Goal: Task Accomplishment & Management: Manage account settings

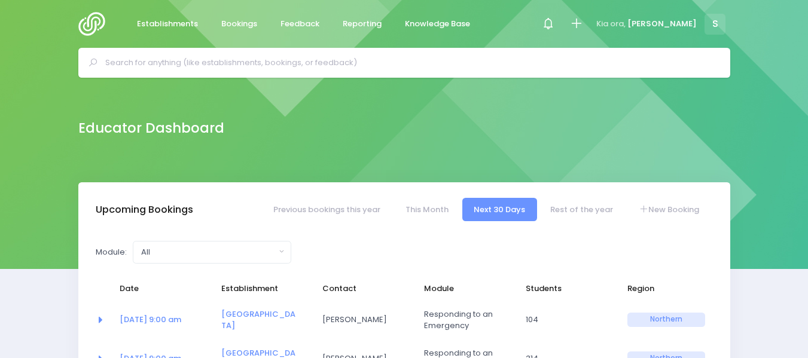
select select "5"
click at [90, 25] on img at bounding box center [95, 24] width 34 height 24
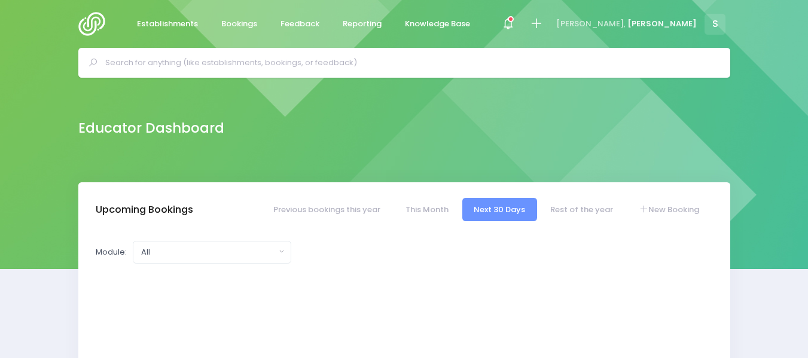
select select "5"
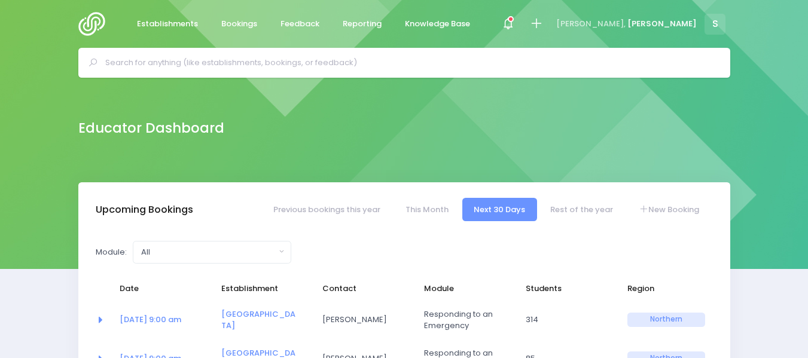
click at [132, 62] on input "text" at bounding box center [409, 63] width 608 height 18
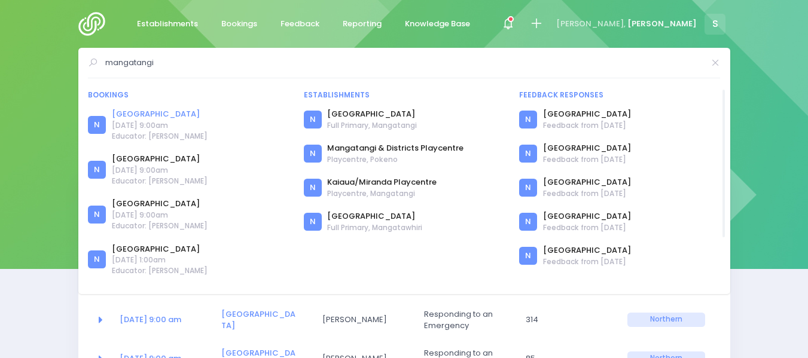
type input "mangatangi"
click at [173, 113] on link "[GEOGRAPHIC_DATA]" at bounding box center [160, 114] width 96 height 12
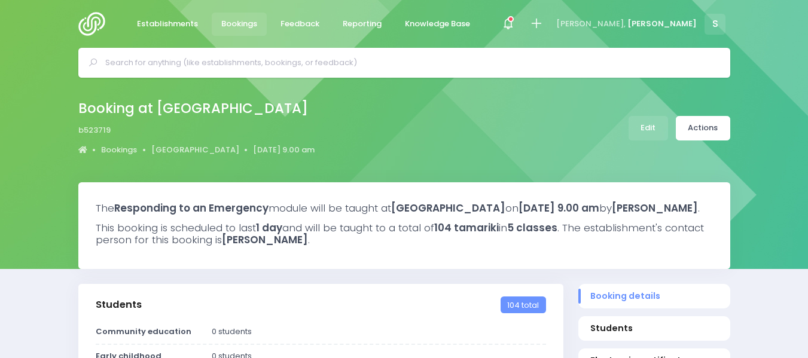
select select "5"
click at [657, 124] on link "Edit" at bounding box center [648, 128] width 39 height 25
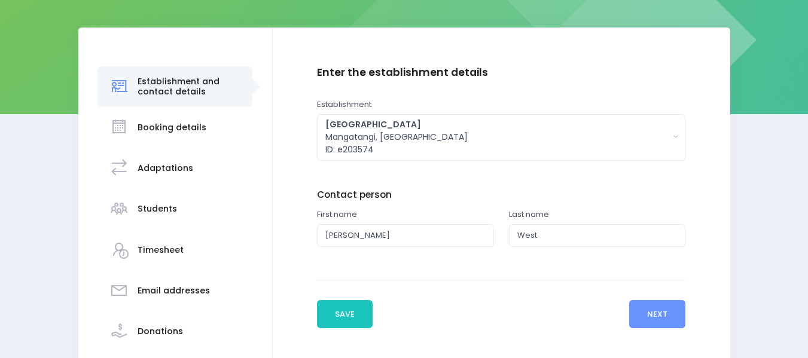
scroll to position [156, 0]
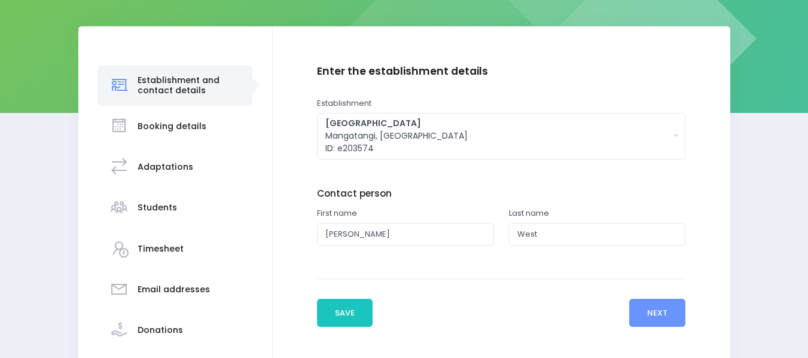
click at [150, 205] on h3 "Students" at bounding box center [157, 208] width 39 height 10
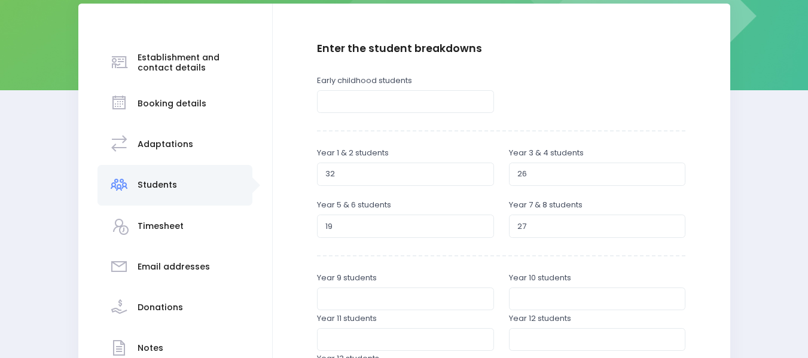
scroll to position [183, 0]
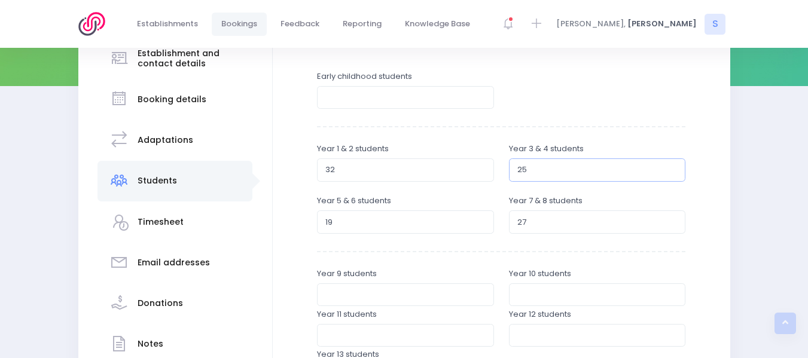
type input "25"
click at [672, 174] on input "25" at bounding box center [597, 170] width 177 height 23
click at [480, 227] on input "18" at bounding box center [405, 222] width 177 height 23
type input "17"
click at [480, 227] on input "17" at bounding box center [405, 222] width 177 height 23
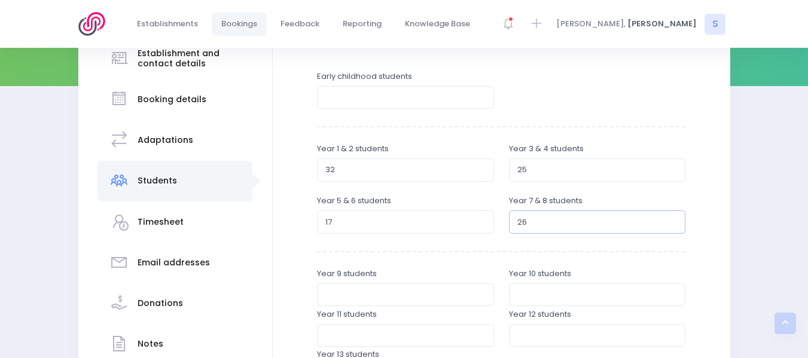
click at [672, 225] on input "26" at bounding box center [597, 222] width 177 height 23
click at [672, 225] on input "25" at bounding box center [597, 222] width 177 height 23
click at [672, 225] on input "24" at bounding box center [597, 222] width 177 height 23
type input "23"
click at [672, 225] on input "23" at bounding box center [597, 222] width 177 height 23
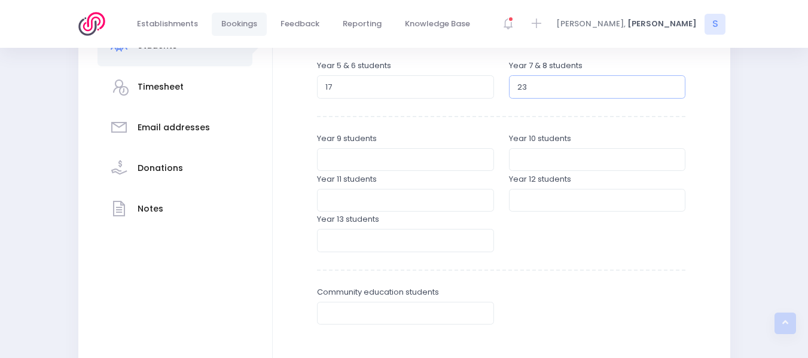
scroll to position [372, 0]
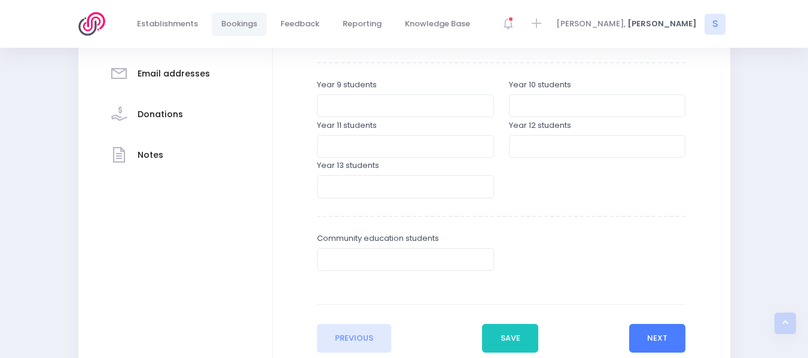
click at [656, 340] on button "Next" at bounding box center [657, 338] width 57 height 29
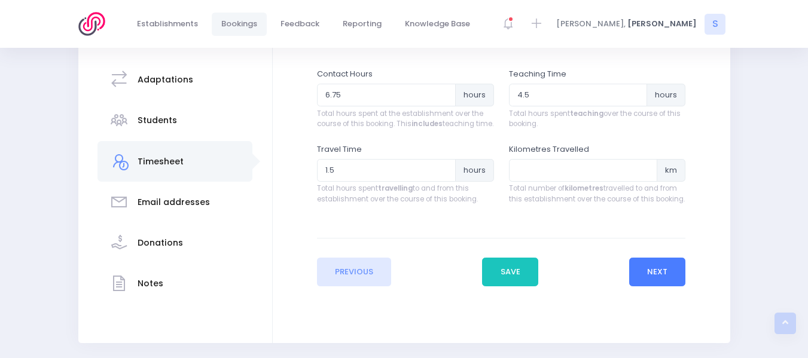
scroll to position [245, 0]
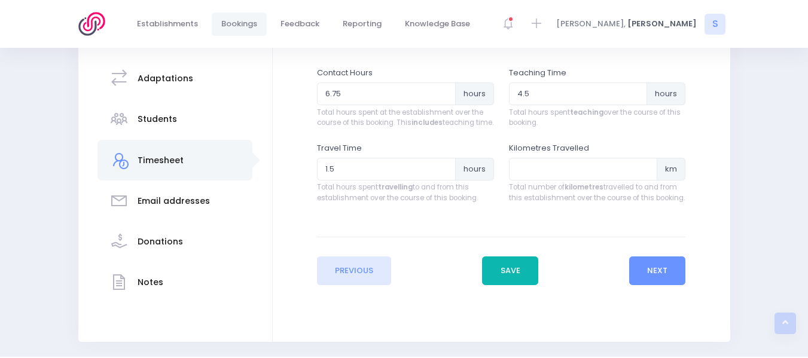
click at [502, 276] on button "Save" at bounding box center [510, 271] width 56 height 29
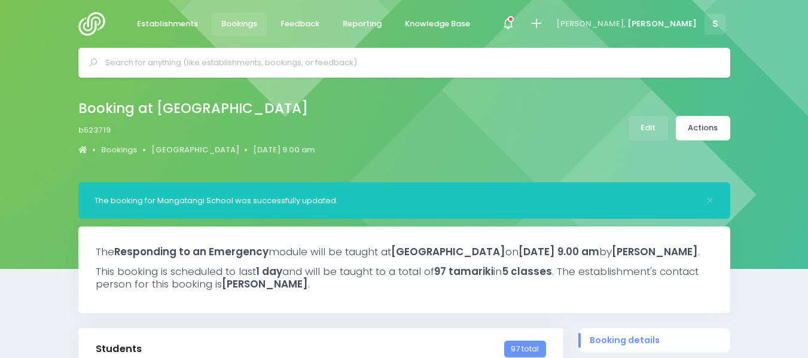
select select "5"
click at [709, 127] on link "Actions" at bounding box center [703, 128] width 54 height 25
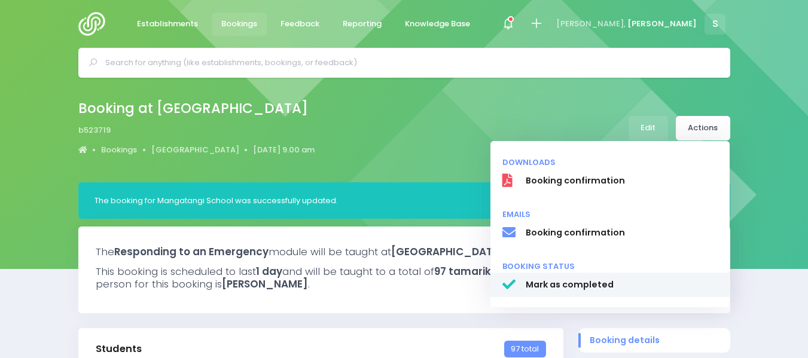
click at [554, 280] on span "Mark as completed" at bounding box center [621, 285] width 193 height 13
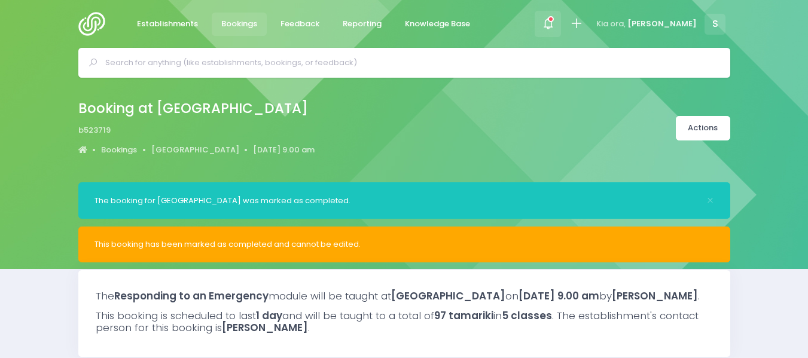
select select "5"
click at [554, 21] on icon at bounding box center [551, 19] width 6 height 6
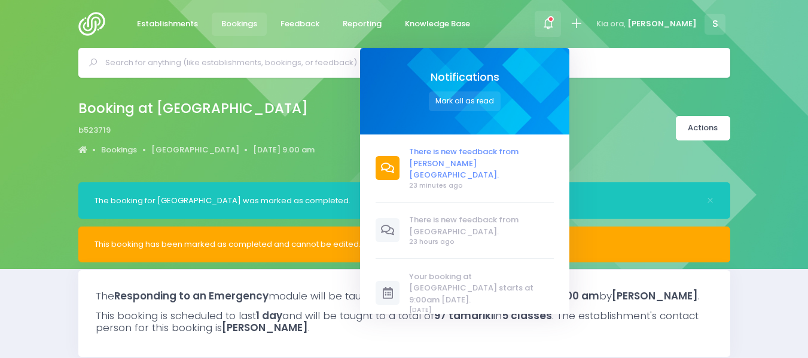
click at [505, 163] on span "There is new feedback from [PERSON_NAME][GEOGRAPHIC_DATA]." at bounding box center [481, 163] width 145 height 35
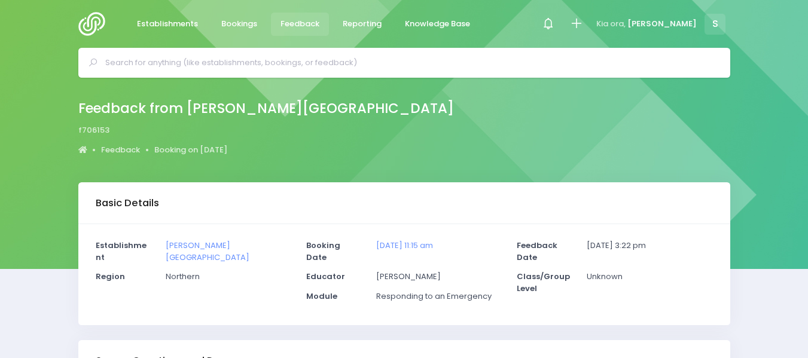
click at [89, 24] on img at bounding box center [95, 24] width 34 height 24
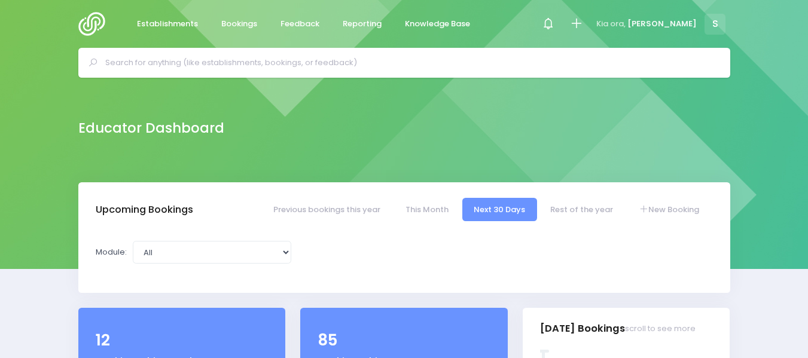
select select "5"
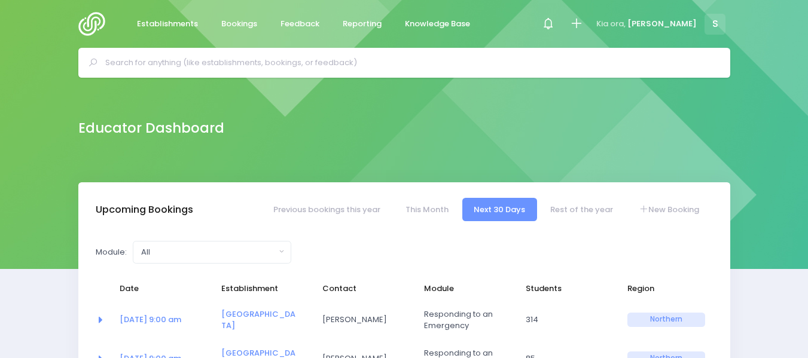
click at [167, 65] on input "text" at bounding box center [409, 63] width 608 height 18
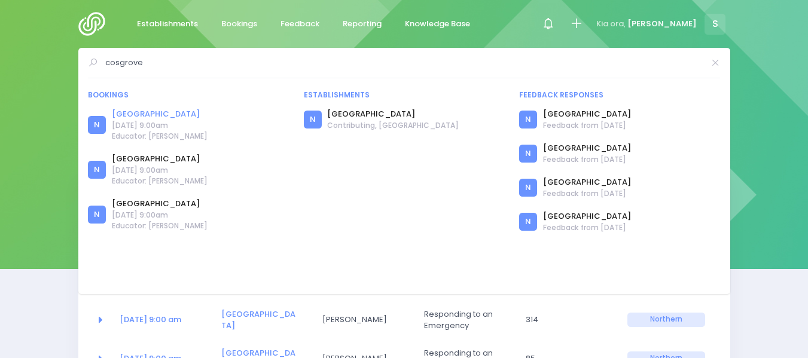
type input "cosgrove"
click at [158, 114] on link "[GEOGRAPHIC_DATA]" at bounding box center [160, 114] width 96 height 12
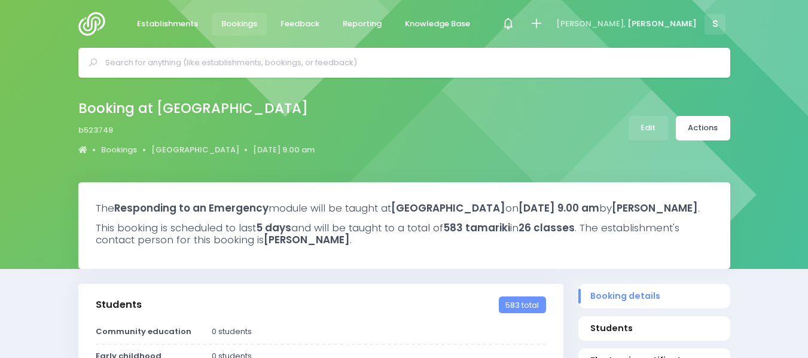
select select "5"
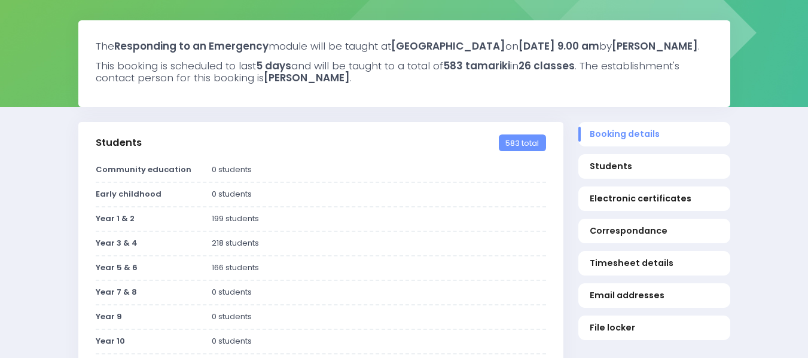
scroll to position [167, 0]
